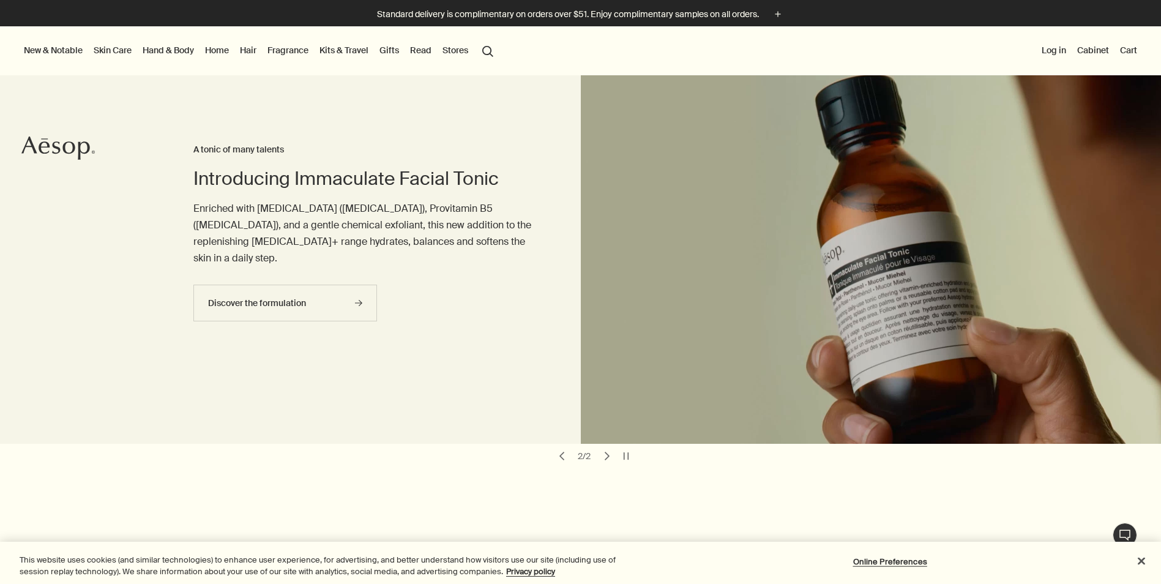
click at [299, 47] on link "Fragrance" at bounding box center [288, 50] width 46 height 16
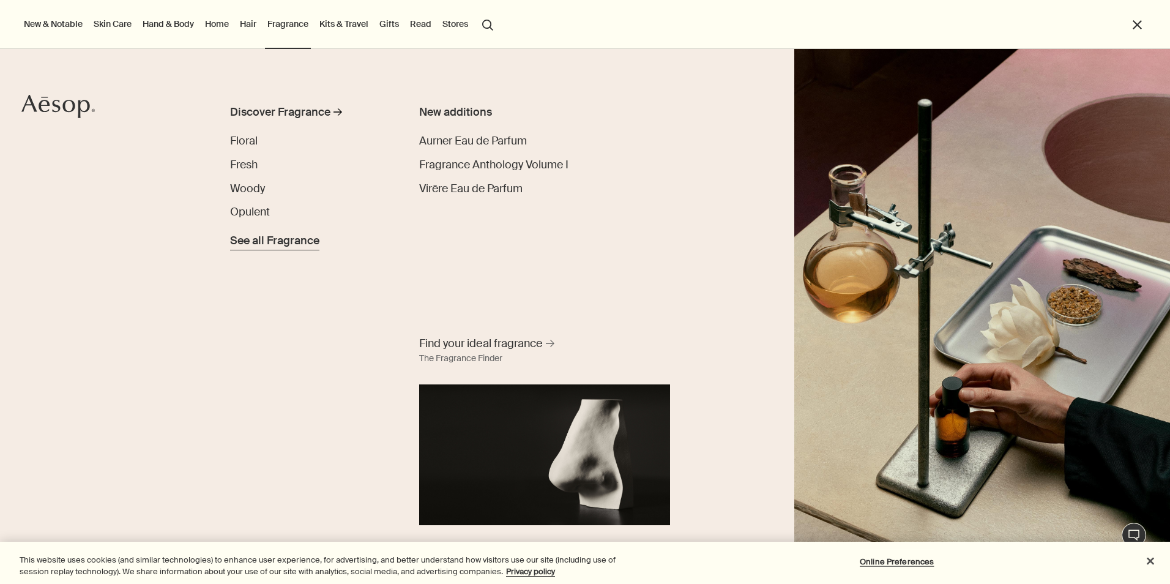
click at [280, 241] on span "See all Fragrance" at bounding box center [274, 241] width 89 height 17
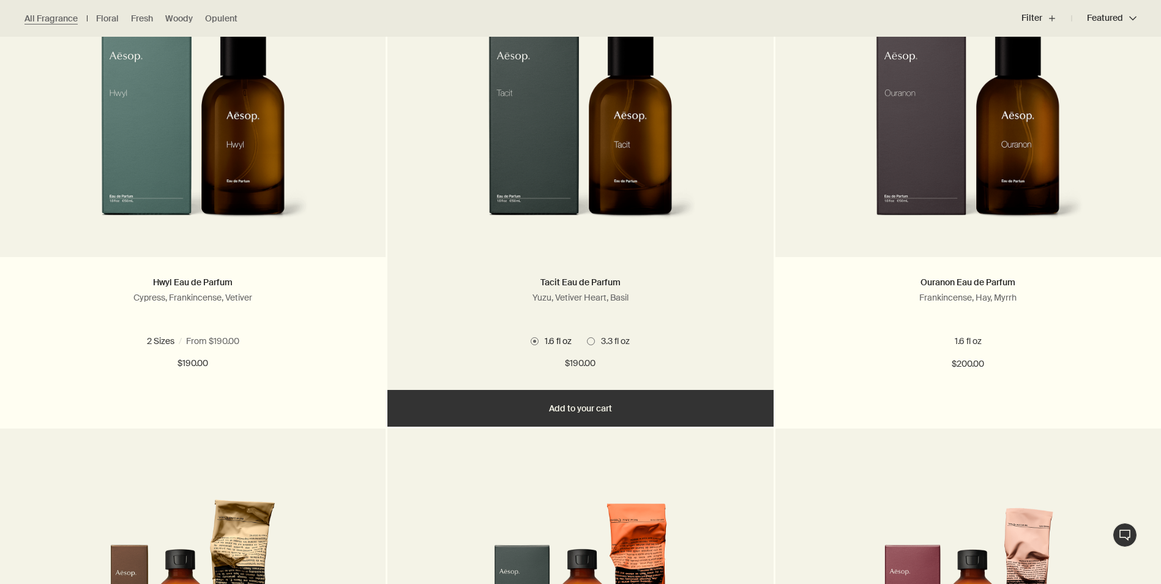
scroll to position [1028, 0]
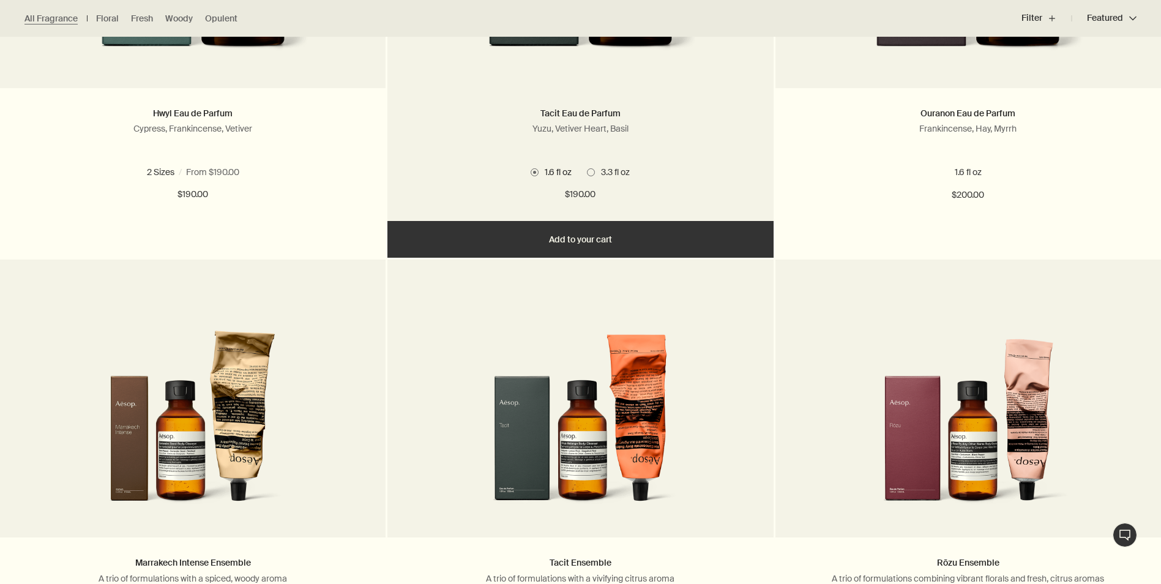
click at [591, 174] on span at bounding box center [591, 172] width 8 height 8
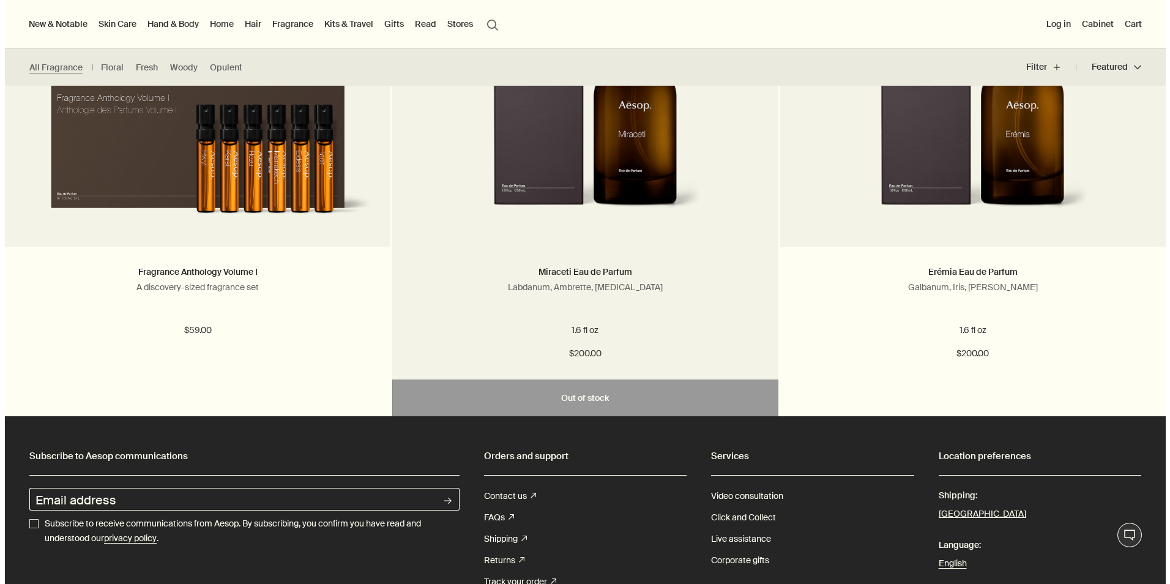
scroll to position [2521, 0]
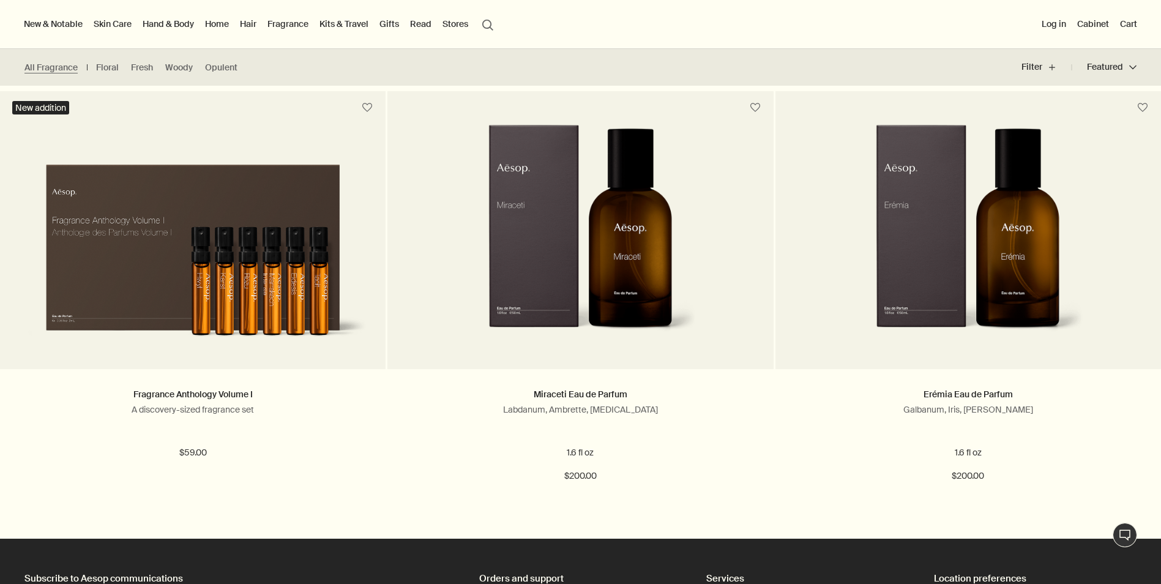
click at [365, 26] on link "Kits & Travel" at bounding box center [344, 24] width 54 height 16
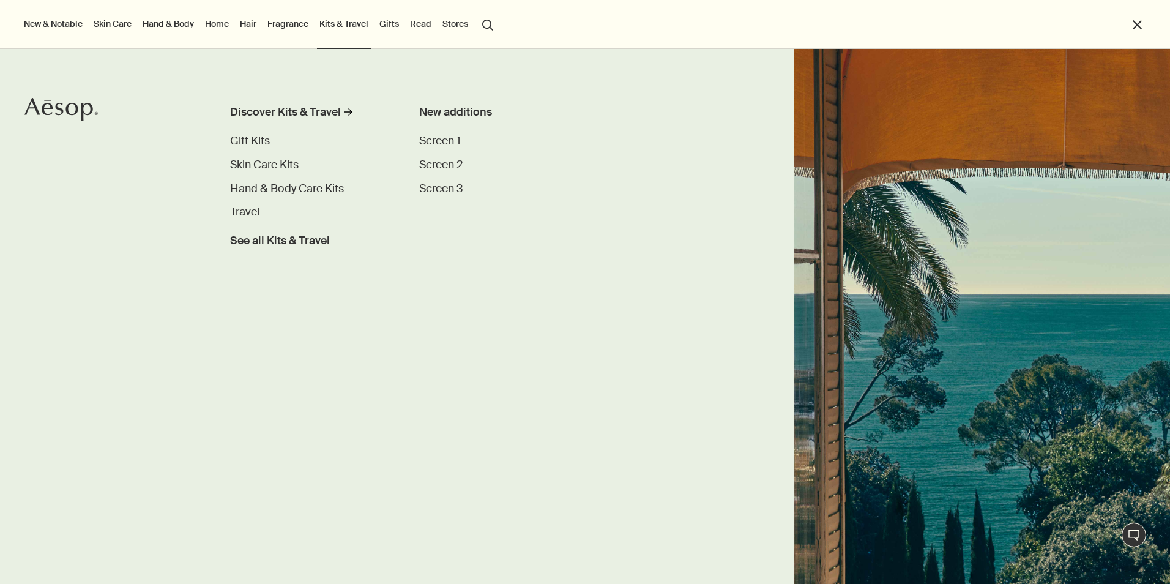
scroll to position [0, 0]
click at [264, 147] on span "Gift Kits" at bounding box center [250, 140] width 40 height 15
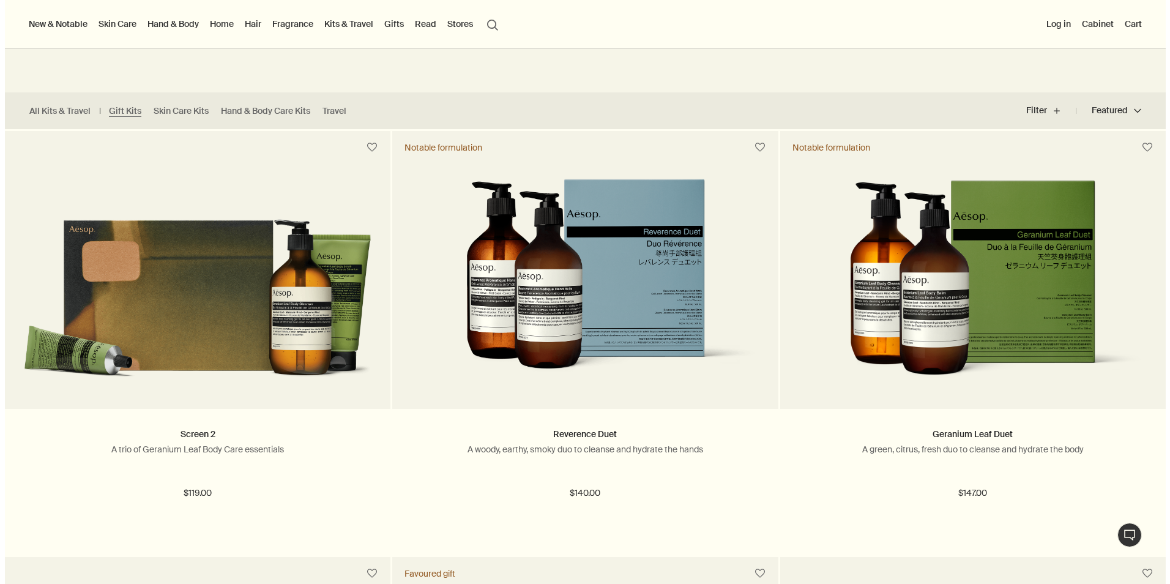
scroll to position [122, 0]
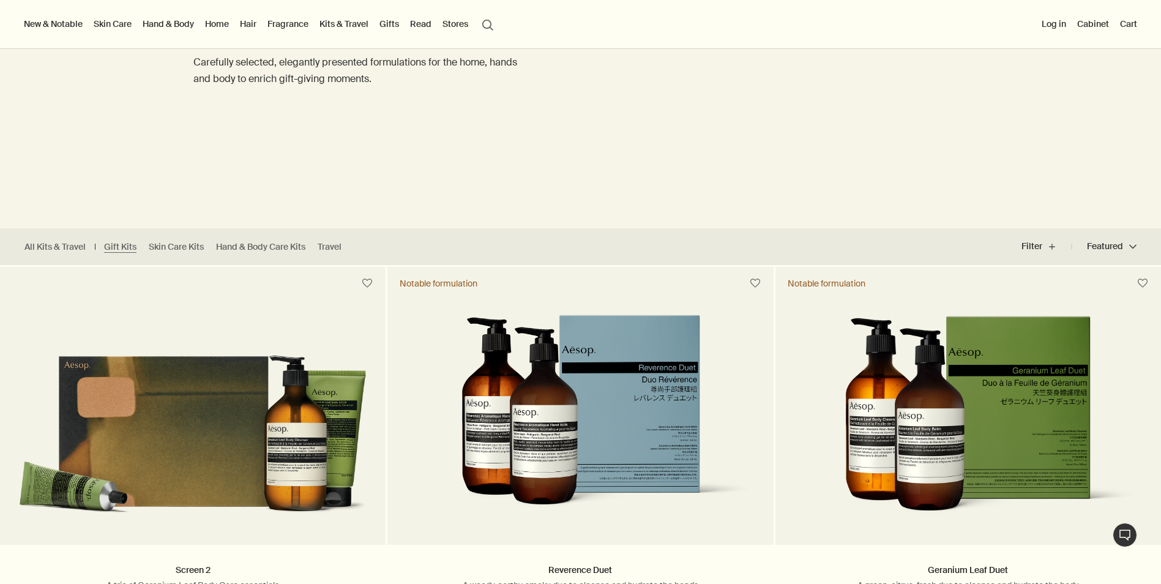
click at [335, 24] on link "Kits & Travel" at bounding box center [344, 24] width 54 height 16
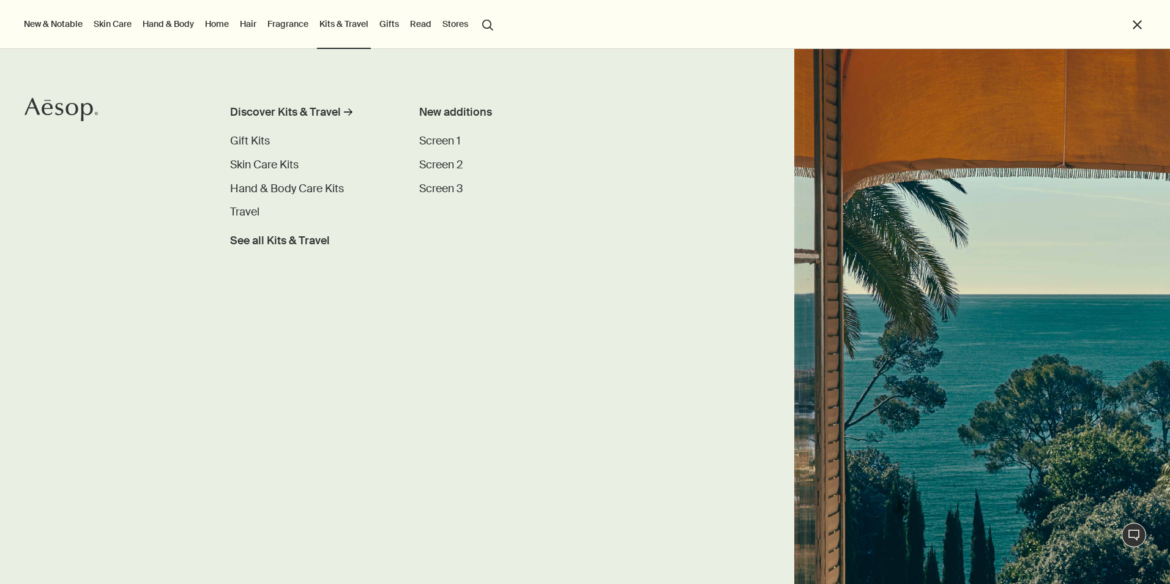
click at [293, 29] on link "Fragrance" at bounding box center [288, 24] width 46 height 16
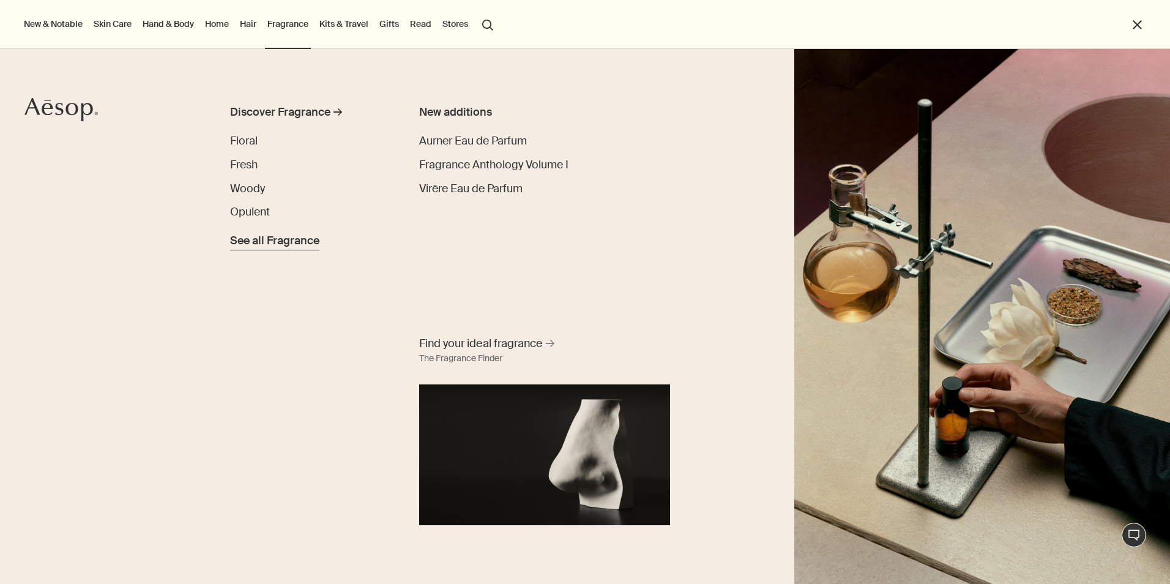
click at [296, 246] on span "See all Fragrance" at bounding box center [274, 241] width 89 height 17
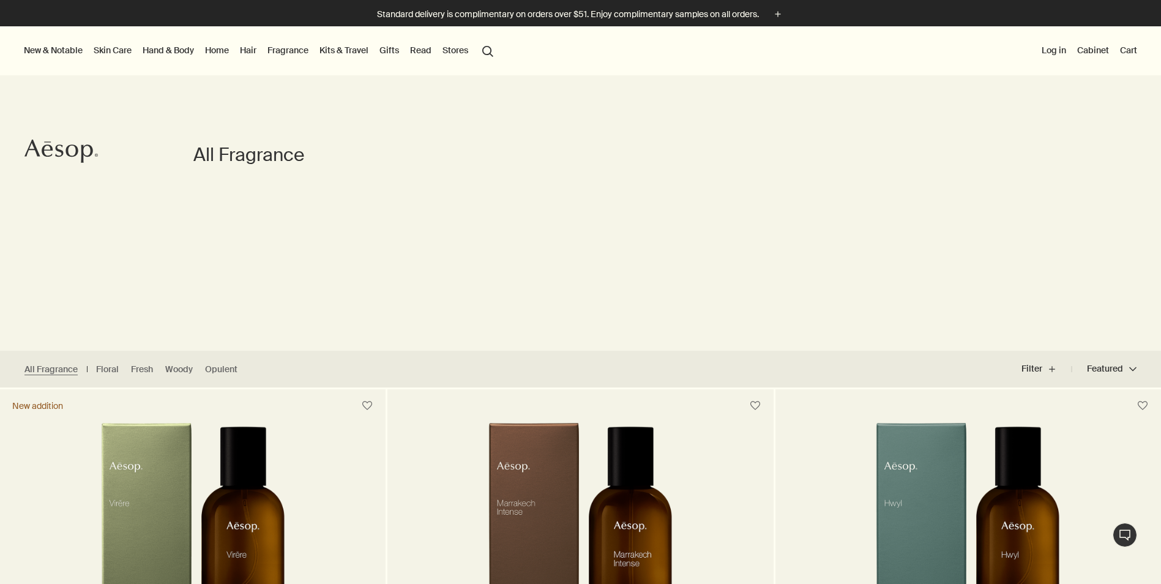
click at [1150, 371] on div "Filter plus Featured Featured chevron Featured Price - Low to High Price - High…" at bounding box center [1089, 369] width 136 height 37
click at [1106, 368] on button "Featured Featured chevron" at bounding box center [1104, 368] width 65 height 29
click at [1102, 427] on span "Price - Low to High" at bounding box center [1084, 422] width 80 height 12
click at [1036, 424] on input "Price - Low to High" at bounding box center [1036, 420] width 0 height 8
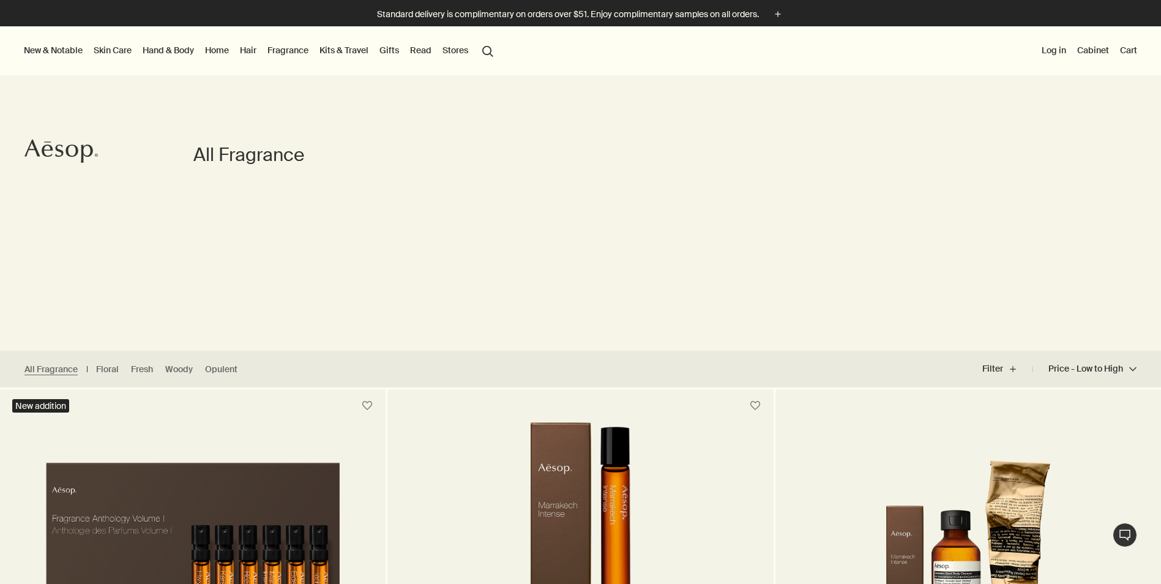
click at [231, 53] on link "Home" at bounding box center [217, 50] width 29 height 16
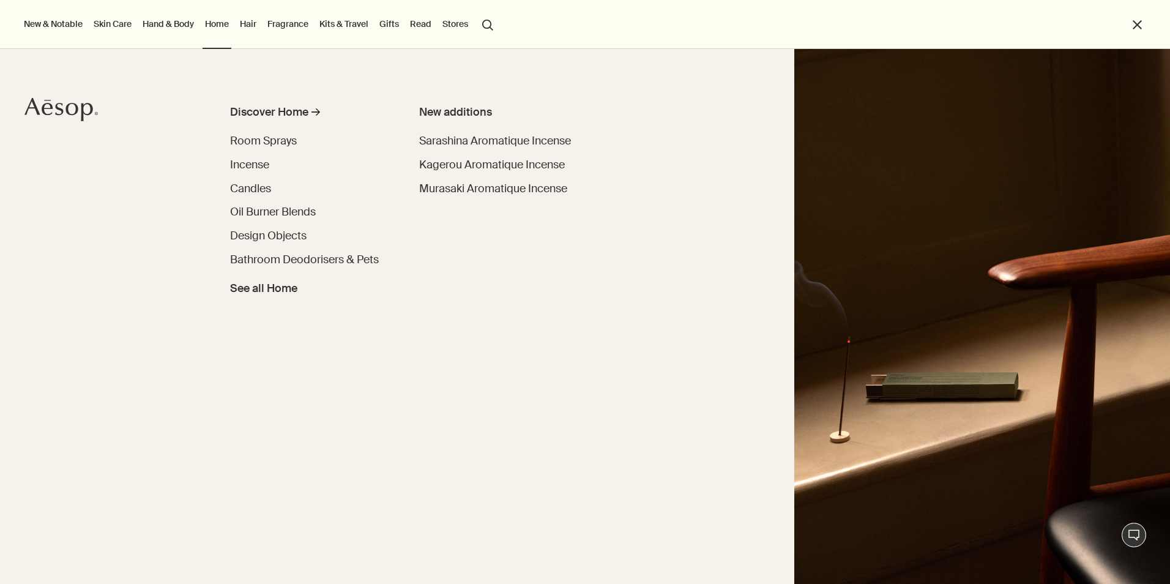
click at [177, 30] on link "Hand & Body" at bounding box center [168, 24] width 56 height 16
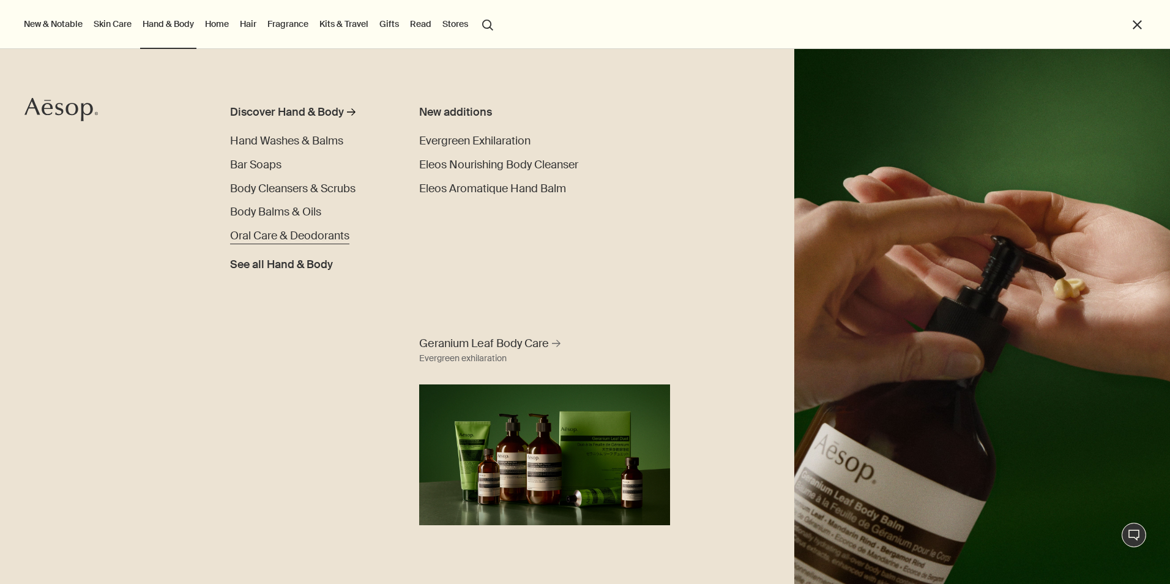
click at [303, 239] on span "Oral Care & Deodorants" at bounding box center [289, 235] width 119 height 15
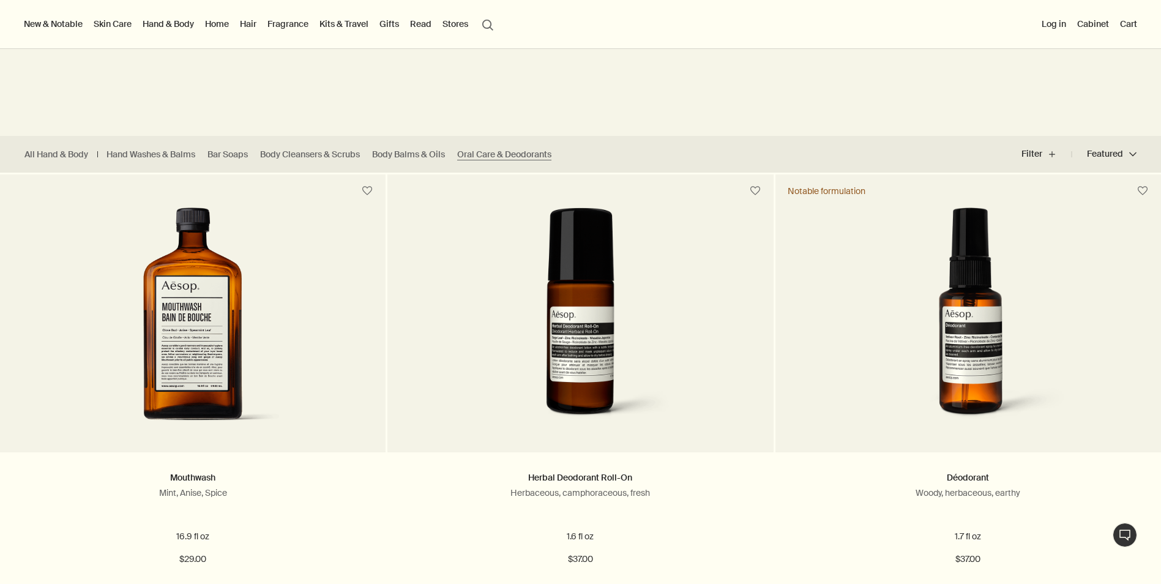
scroll to position [61, 0]
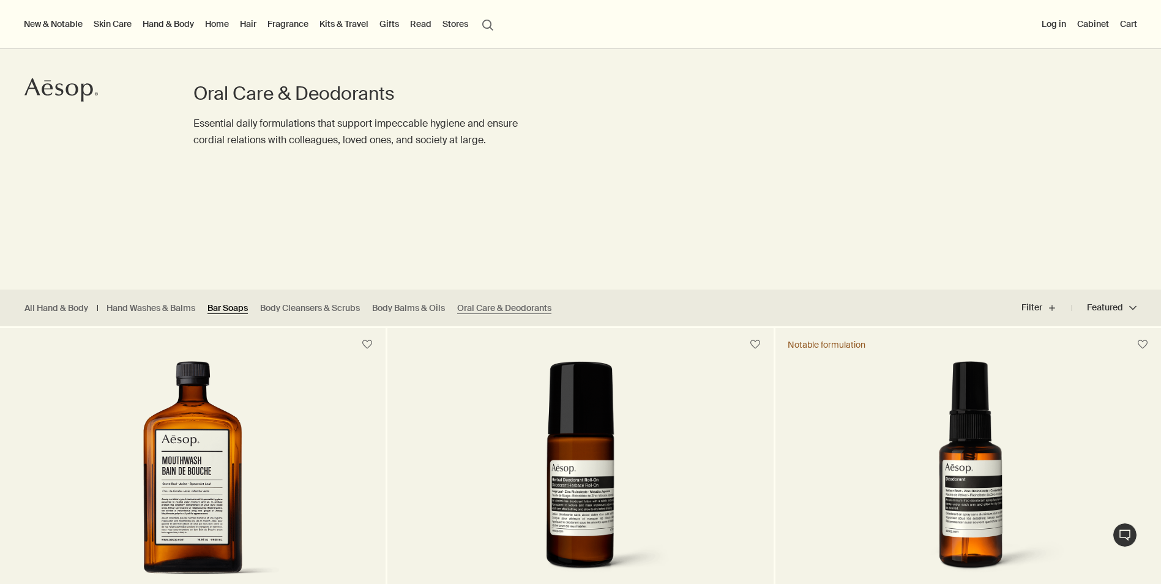
click at [241, 312] on link "Bar Soaps" at bounding box center [227, 308] width 40 height 12
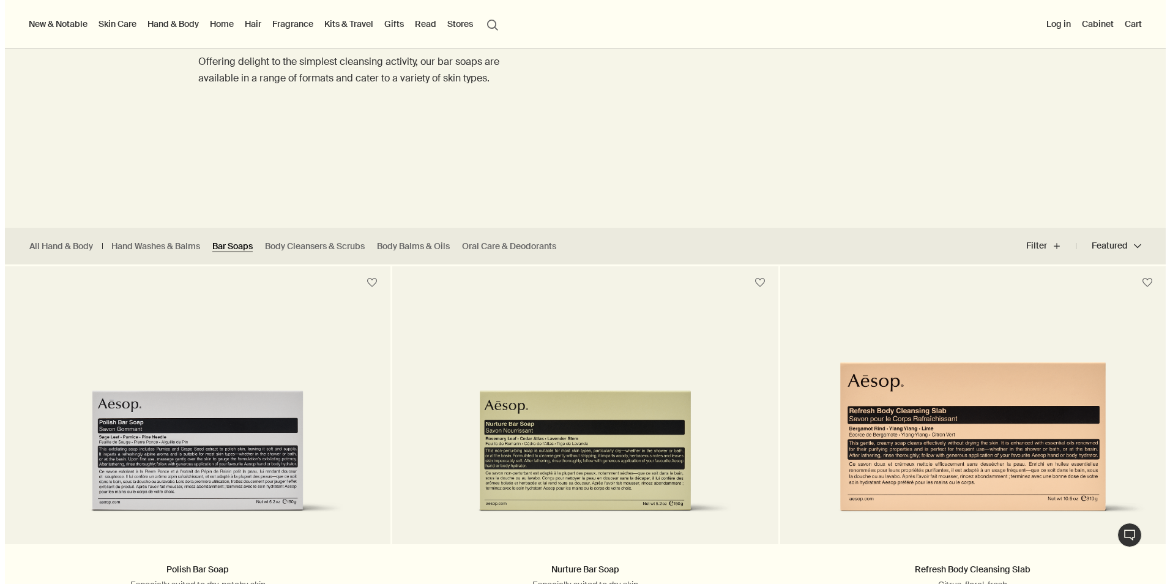
scroll to position [122, 0]
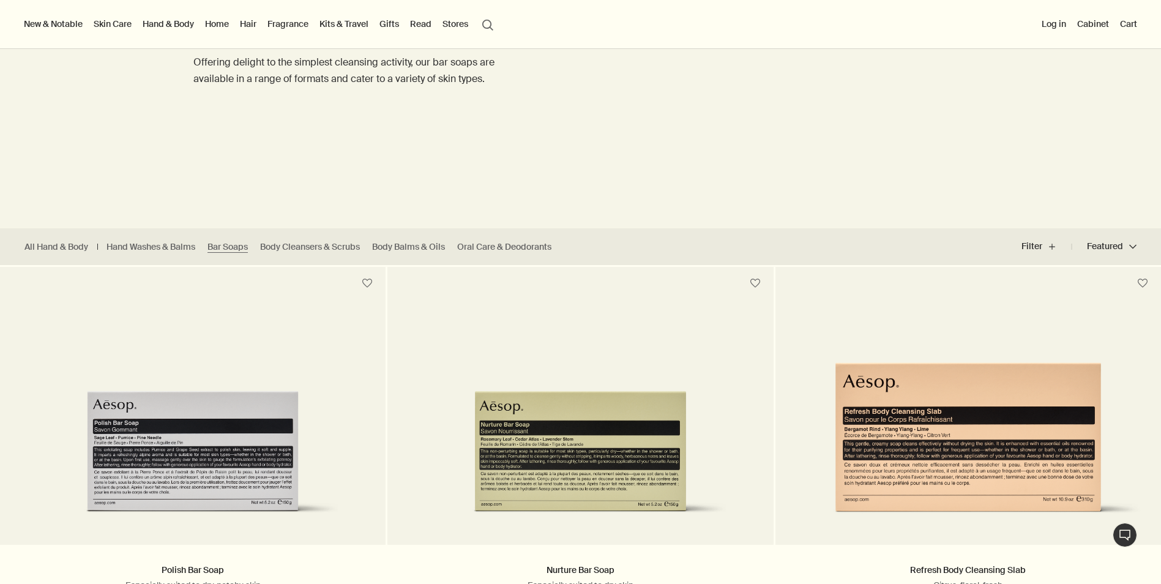
click at [118, 29] on link "Skin Care" at bounding box center [112, 24] width 43 height 16
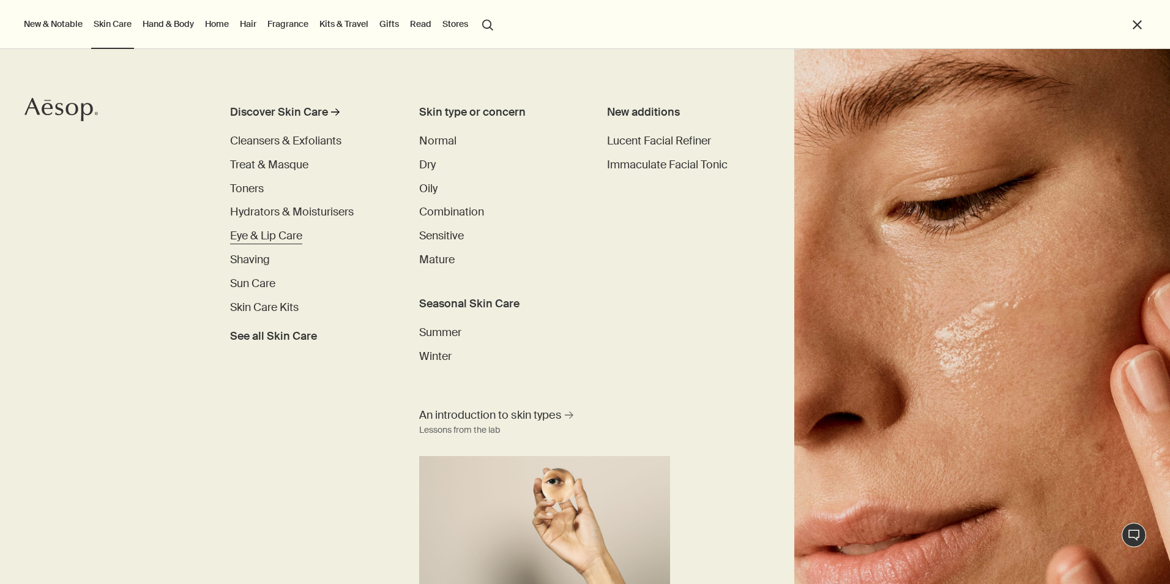
click at [269, 241] on span "Eye & Lip Care" at bounding box center [266, 235] width 72 height 15
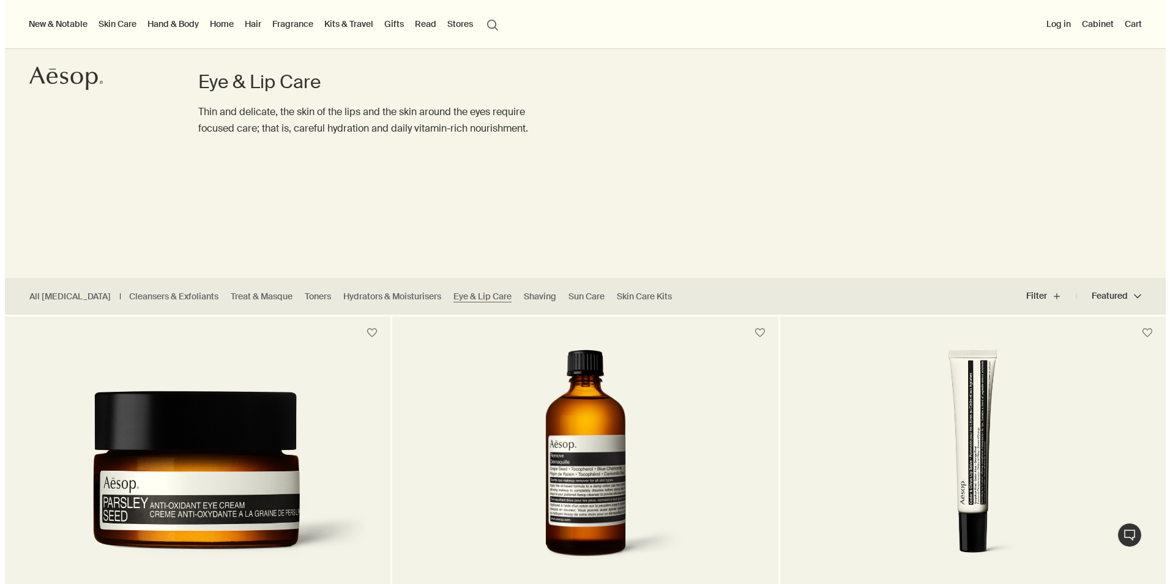
scroll to position [61, 0]
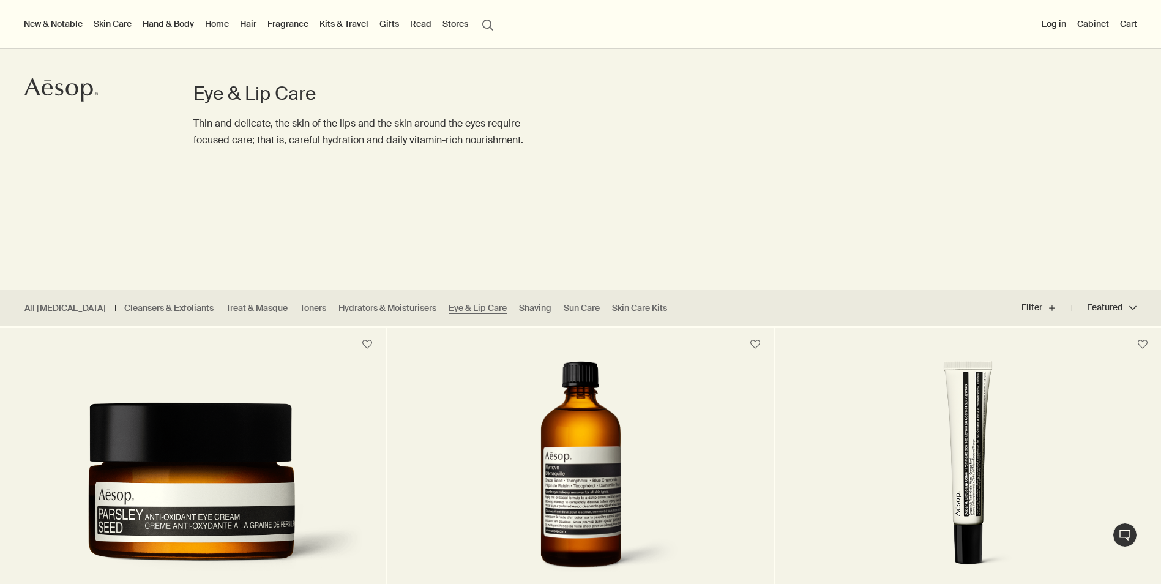
click at [155, 26] on link "Hand & Body" at bounding box center [168, 24] width 56 height 16
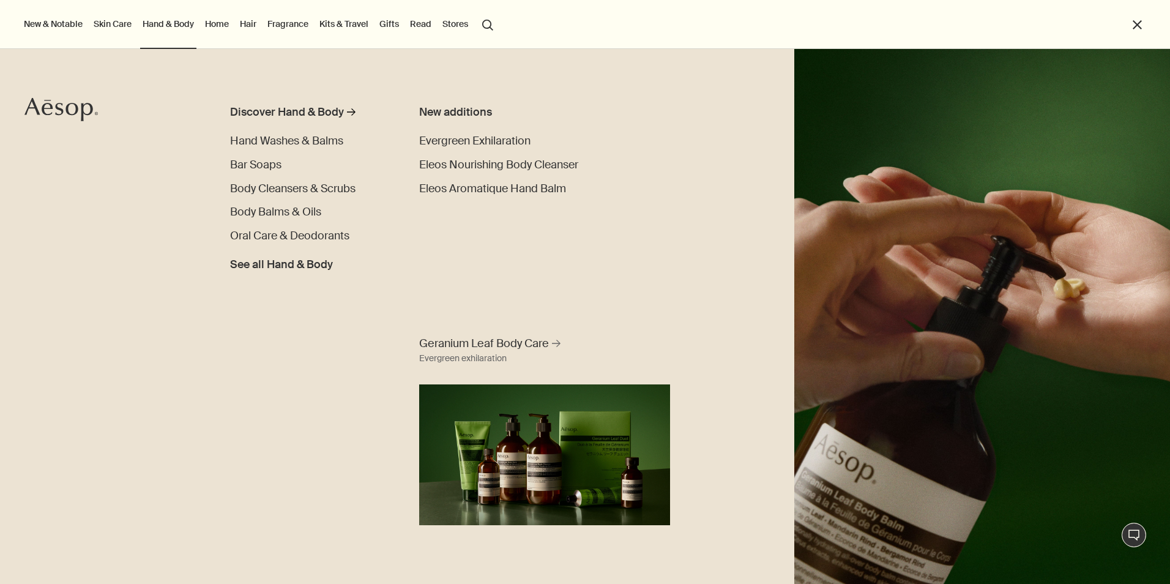
click at [126, 17] on link "Skin Care" at bounding box center [112, 24] width 43 height 16
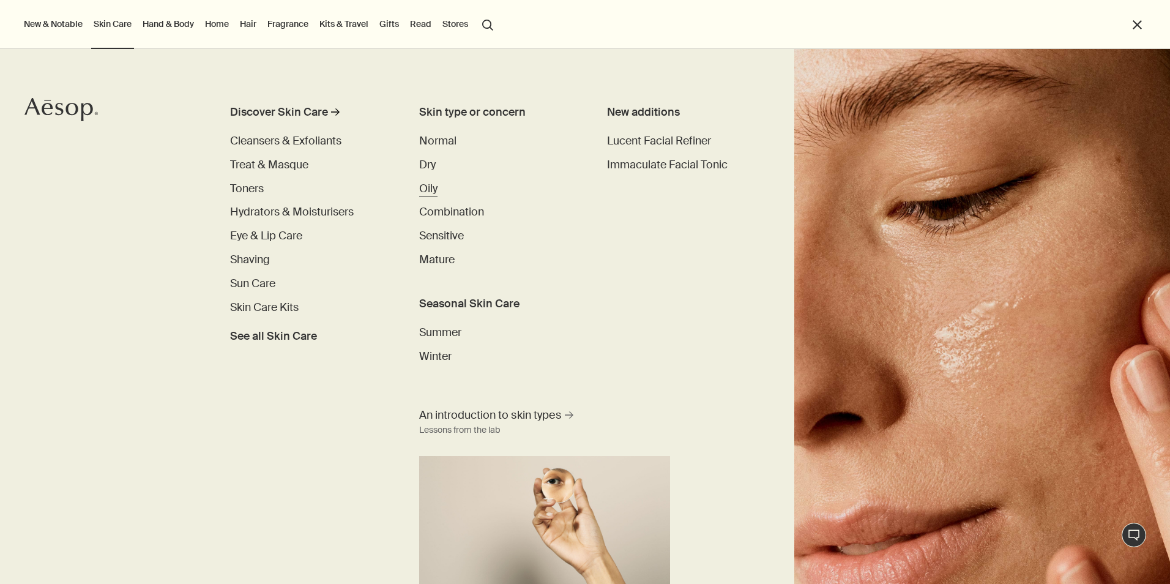
click at [431, 182] on span "Oily" at bounding box center [428, 188] width 18 height 15
